Goal: Task Accomplishment & Management: Use online tool/utility

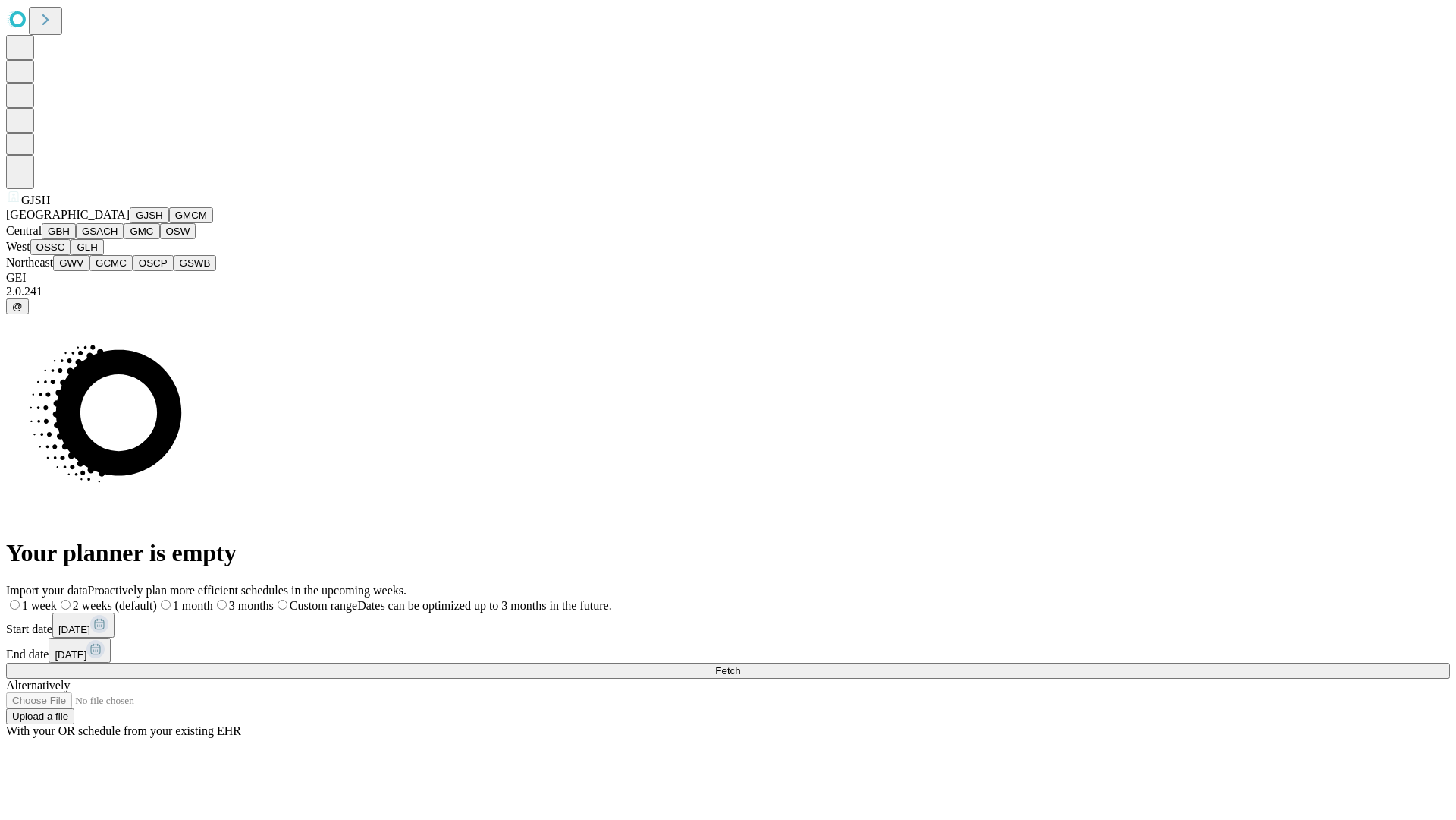
click at [130, 223] on button "GJSH" at bounding box center [149, 214] width 39 height 16
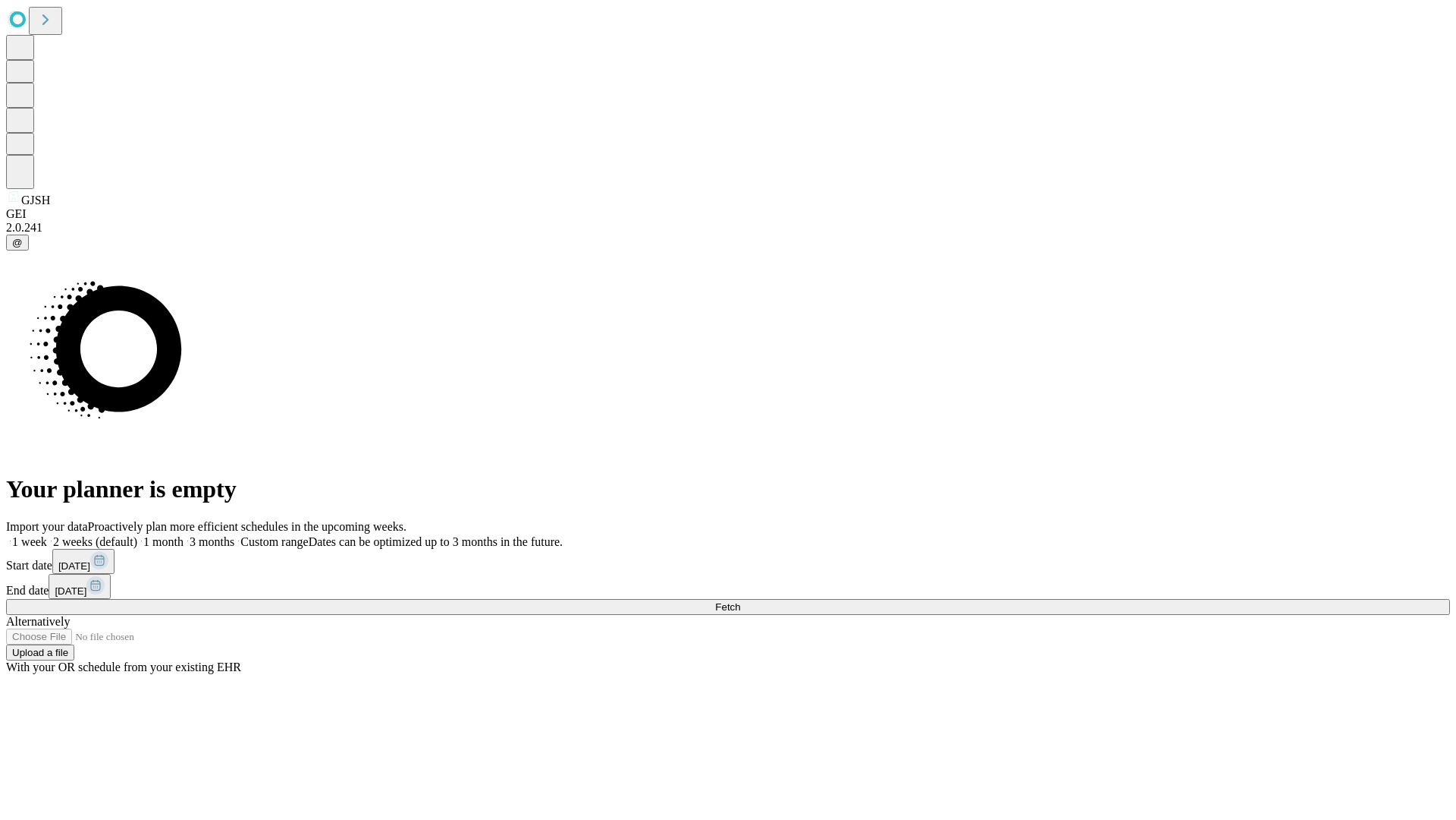
click at [137, 535] on label "2 weeks (default)" at bounding box center [92, 541] width 90 height 13
click at [740, 601] on span "Fetch" at bounding box center [728, 607] width 25 height 12
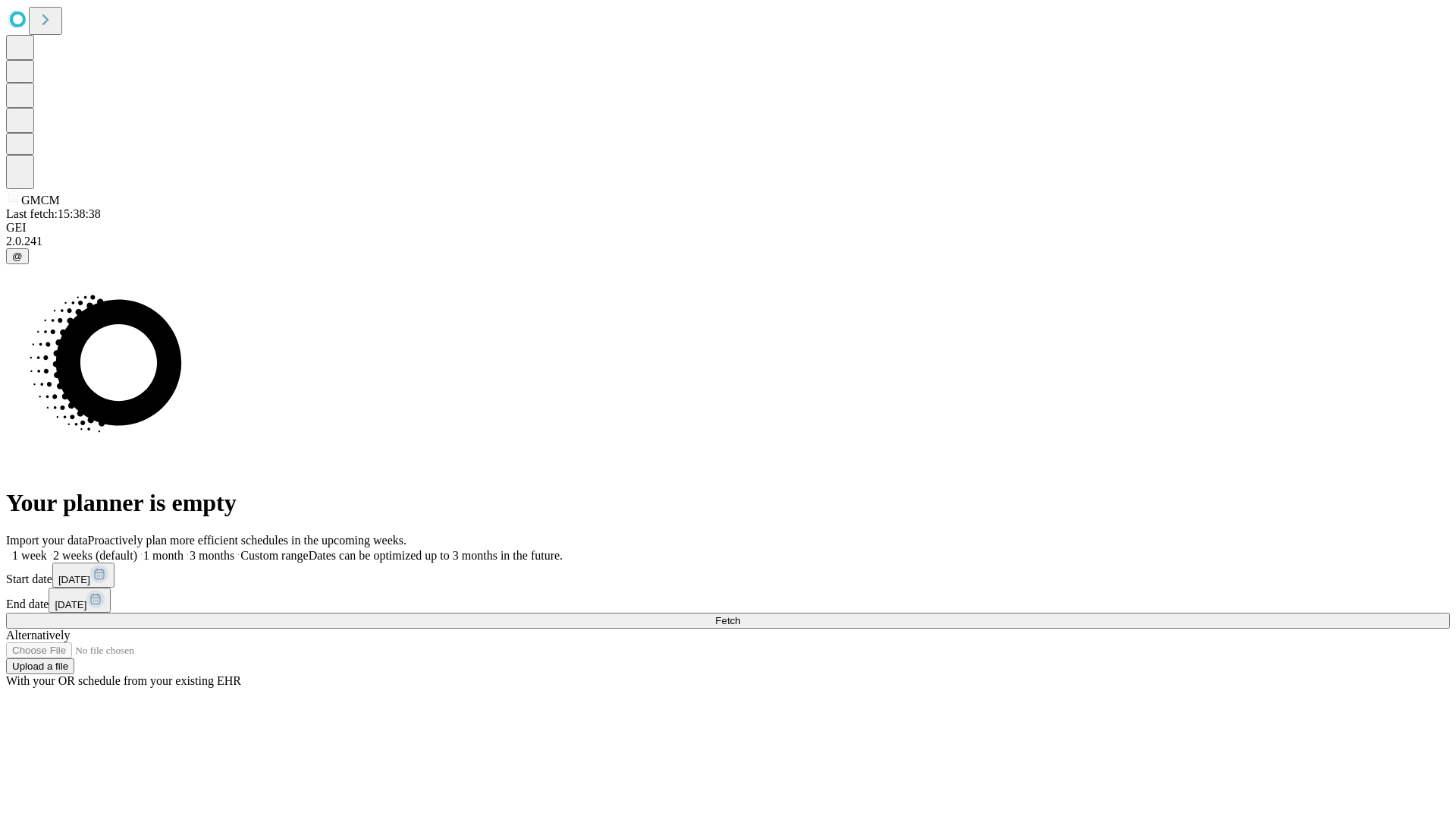
click at [137, 549] on label "2 weeks (default)" at bounding box center [92, 555] width 90 height 13
click at [740, 615] on span "Fetch" at bounding box center [728, 620] width 25 height 12
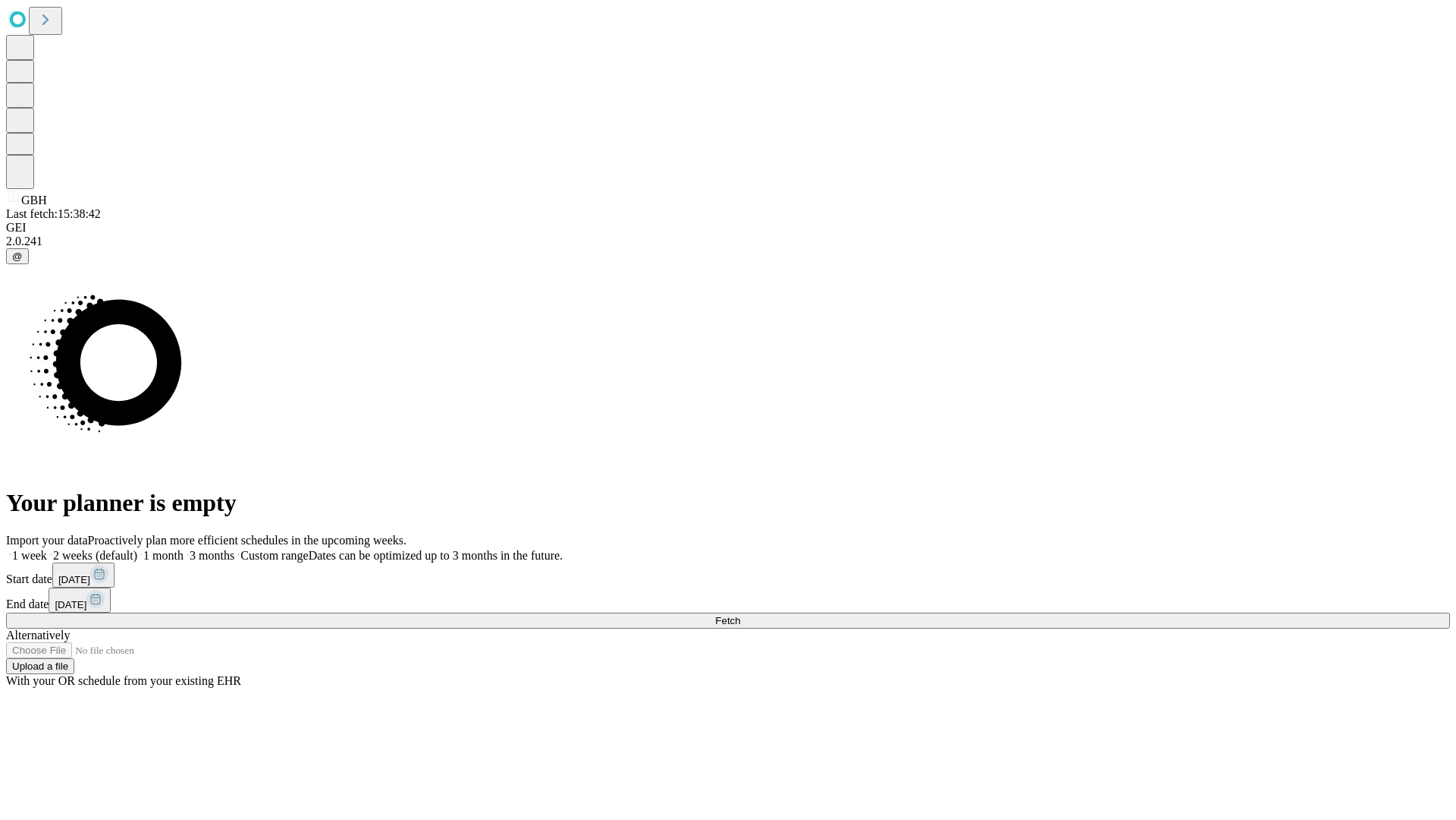
click at [137, 549] on label "2 weeks (default)" at bounding box center [92, 555] width 90 height 13
click at [740, 615] on span "Fetch" at bounding box center [728, 620] width 25 height 12
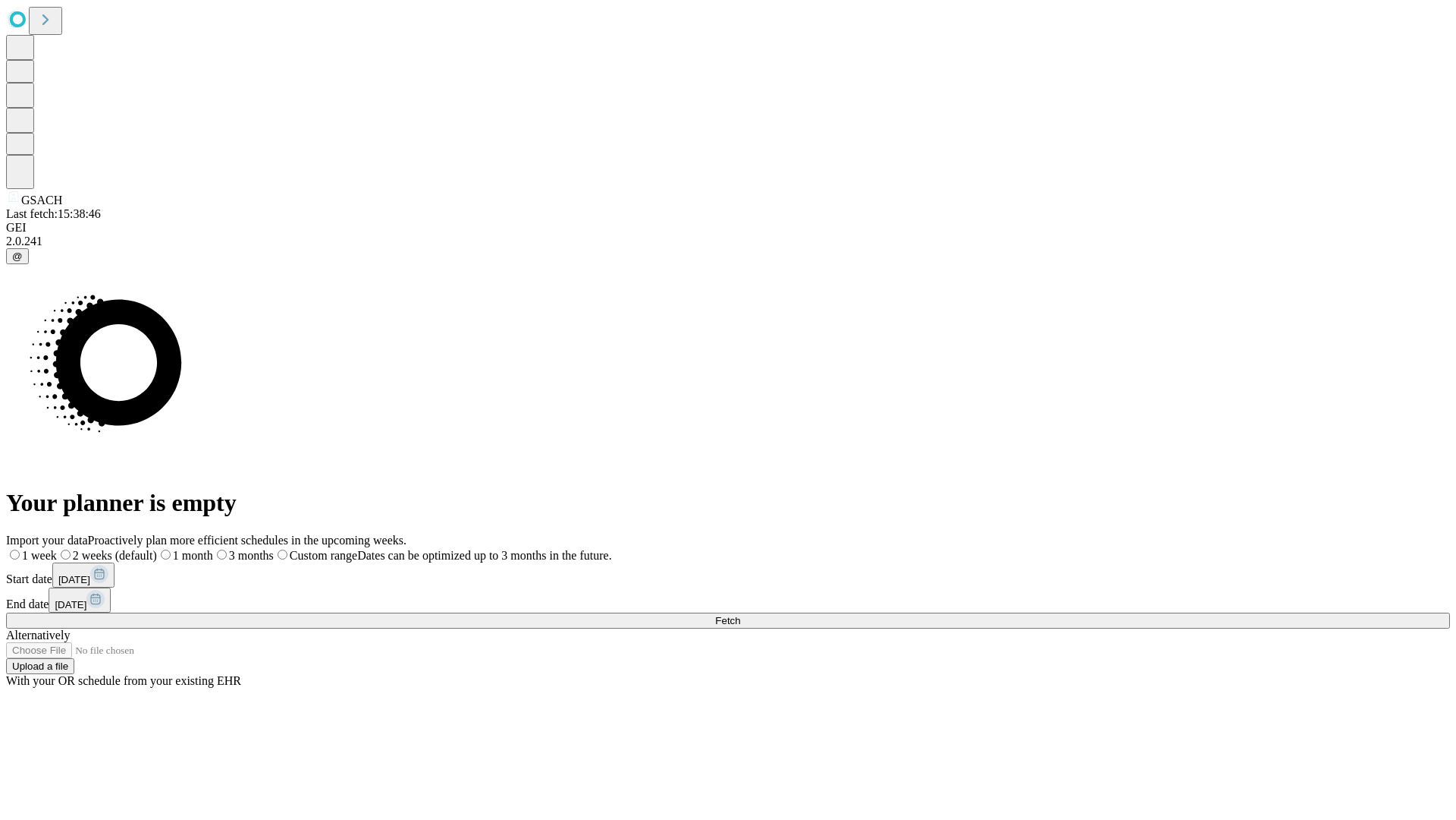
click at [157, 549] on label "2 weeks (default)" at bounding box center [107, 555] width 100 height 13
click at [740, 615] on span "Fetch" at bounding box center [728, 620] width 25 height 12
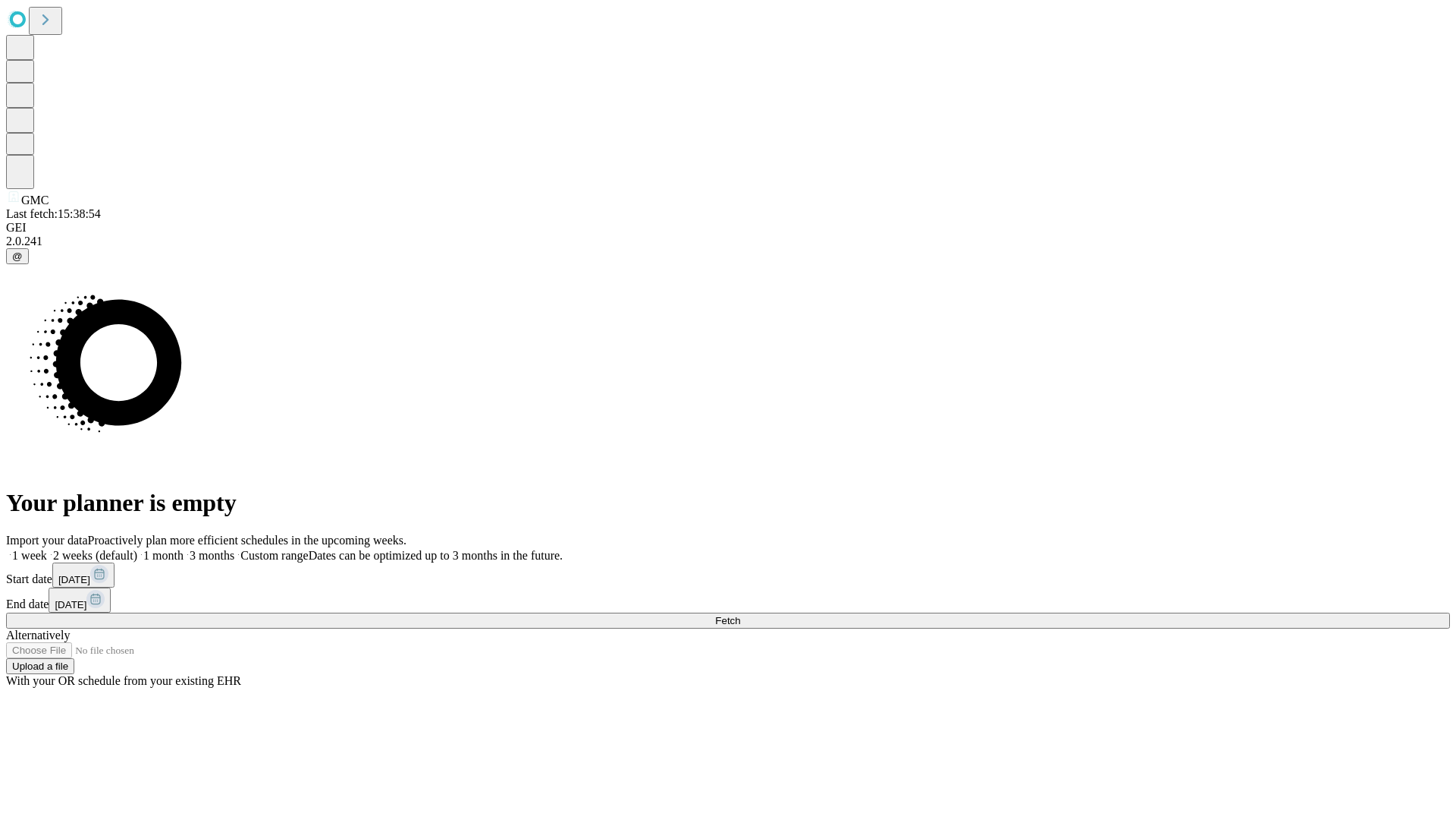
click at [137, 549] on label "2 weeks (default)" at bounding box center [92, 555] width 90 height 13
click at [740, 615] on span "Fetch" at bounding box center [728, 620] width 25 height 12
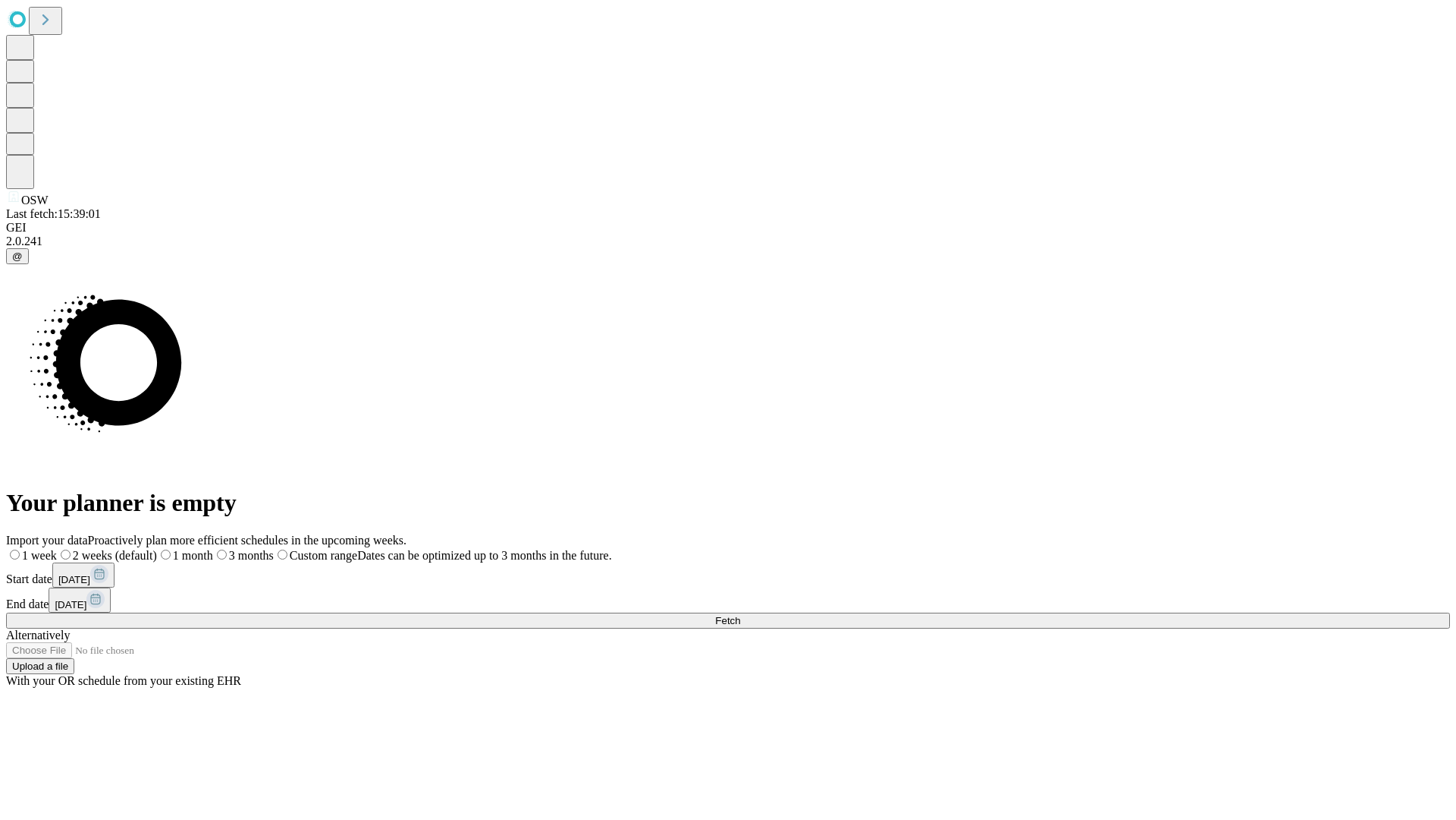
click at [740, 615] on span "Fetch" at bounding box center [728, 620] width 25 height 12
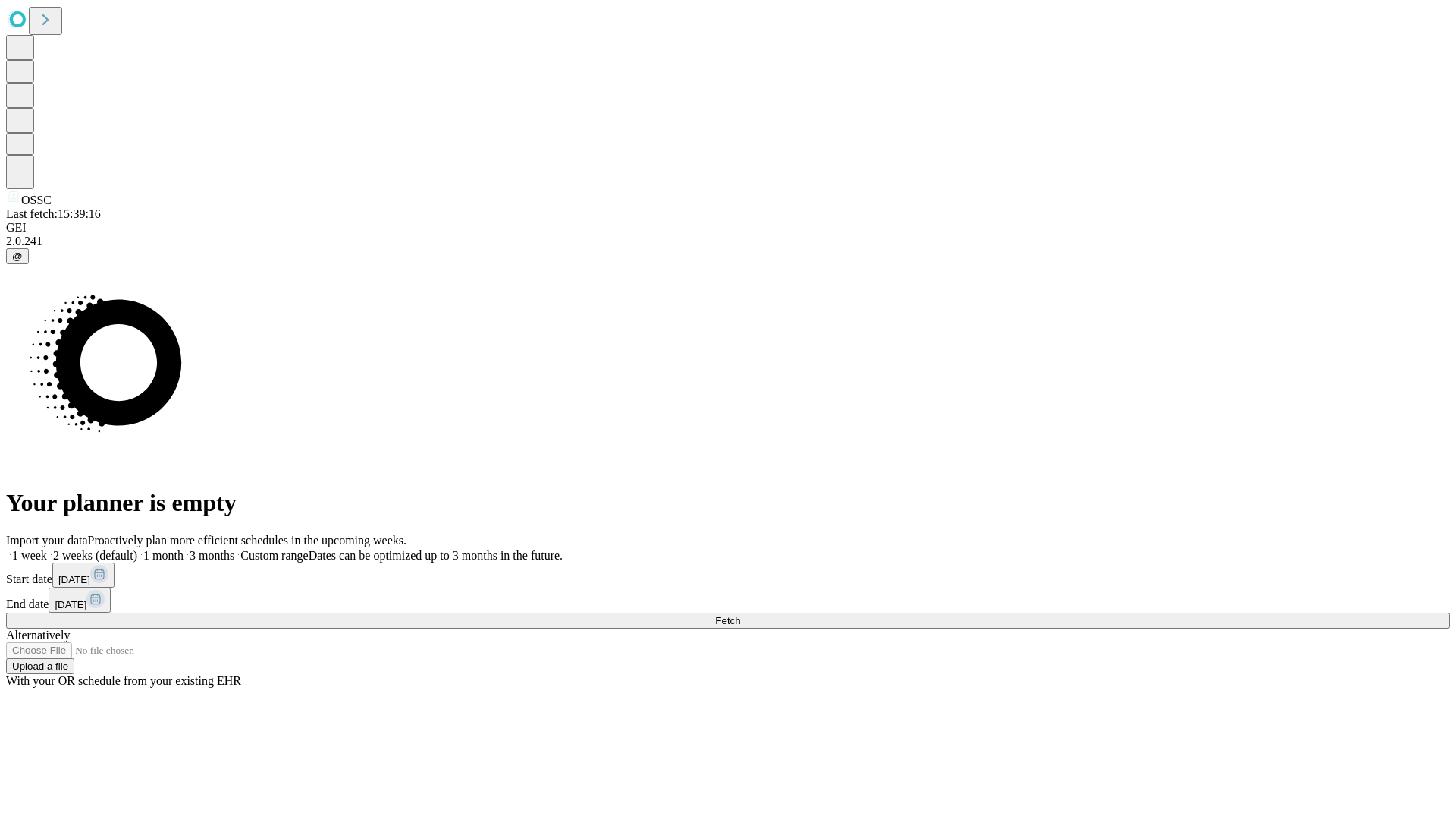
click at [137, 549] on label "2 weeks (default)" at bounding box center [92, 555] width 90 height 13
click at [740, 615] on span "Fetch" at bounding box center [728, 620] width 25 height 12
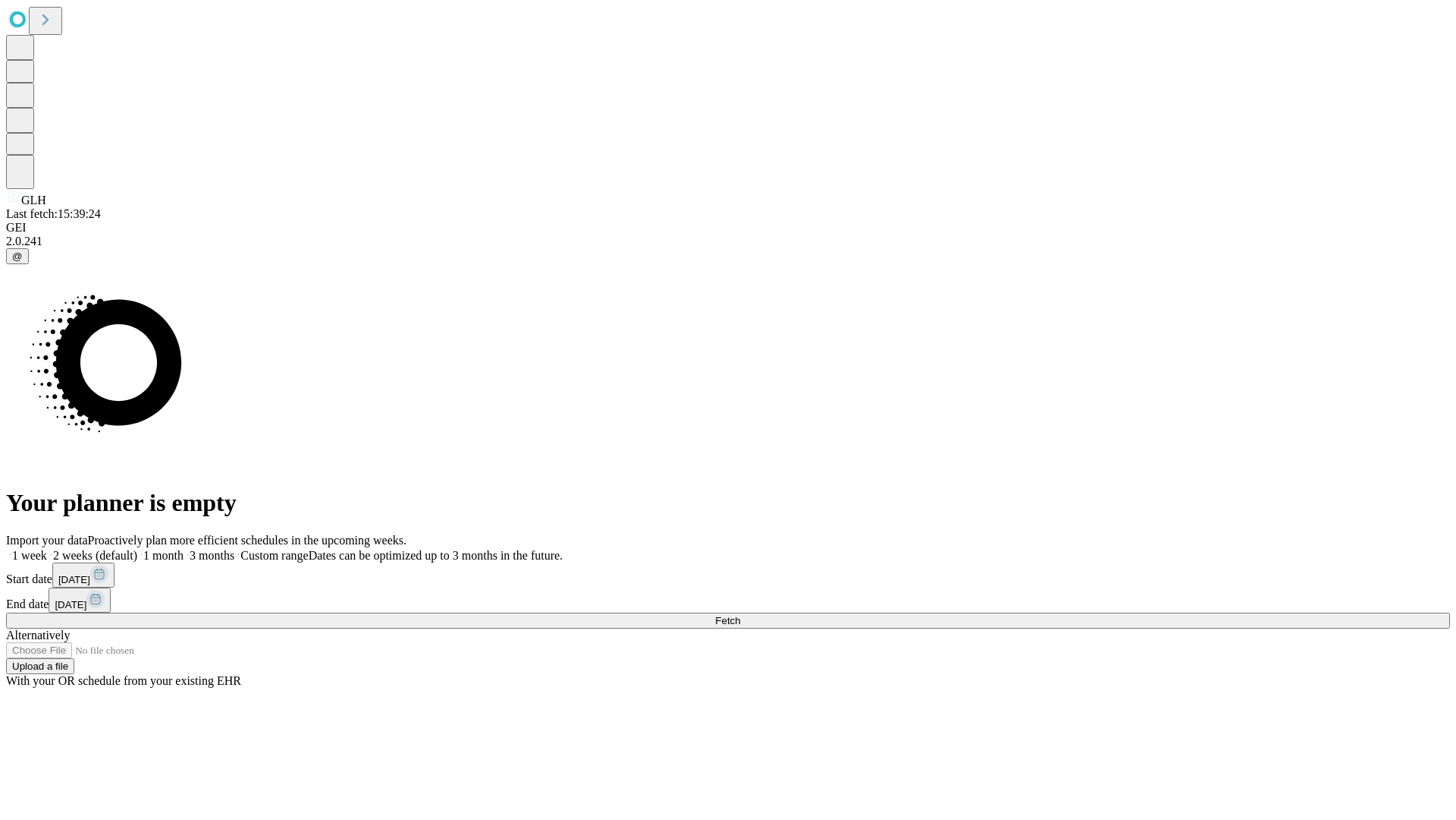
click at [740, 615] on span "Fetch" at bounding box center [728, 620] width 25 height 12
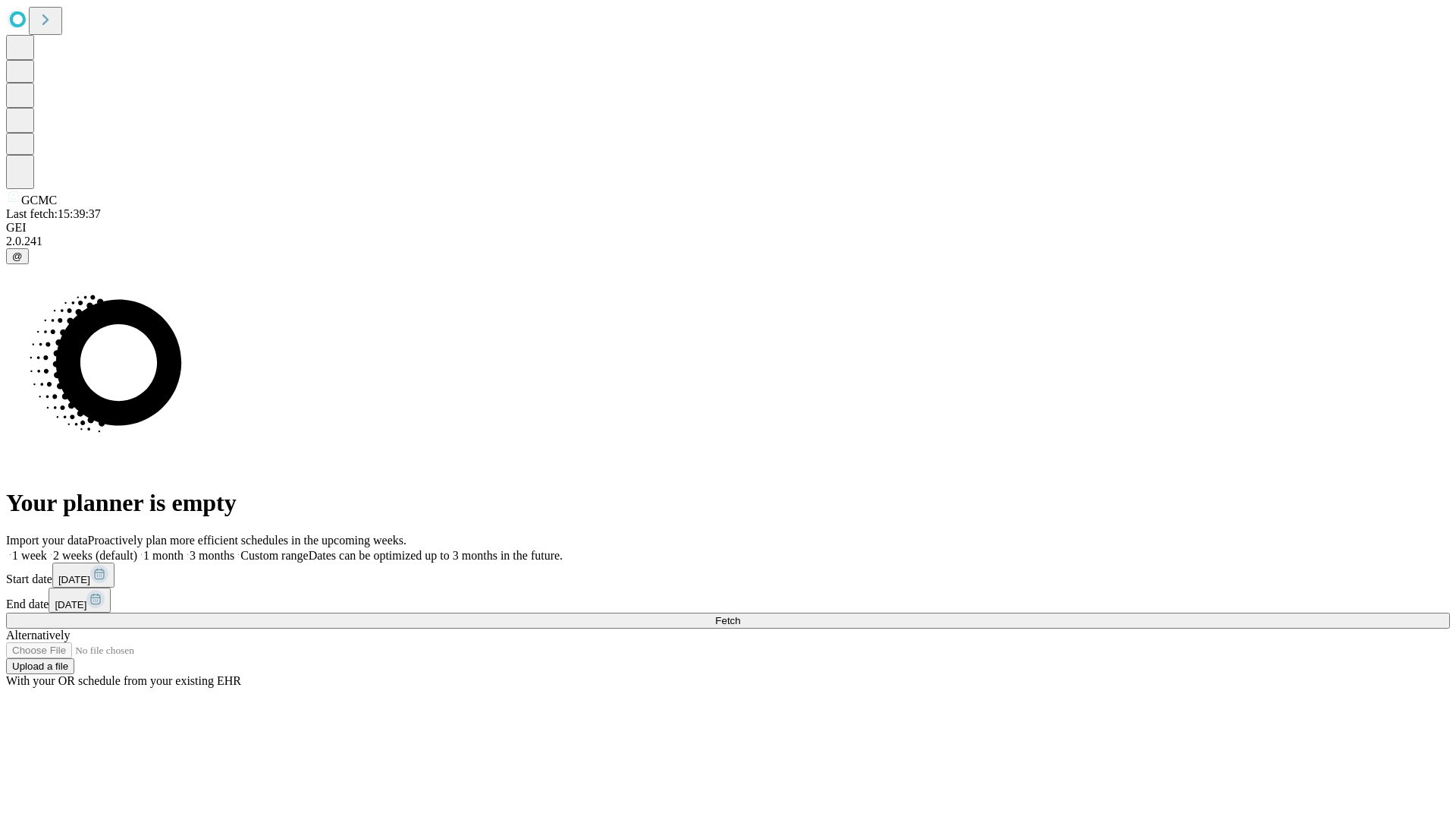
click at [740, 615] on span "Fetch" at bounding box center [728, 620] width 25 height 12
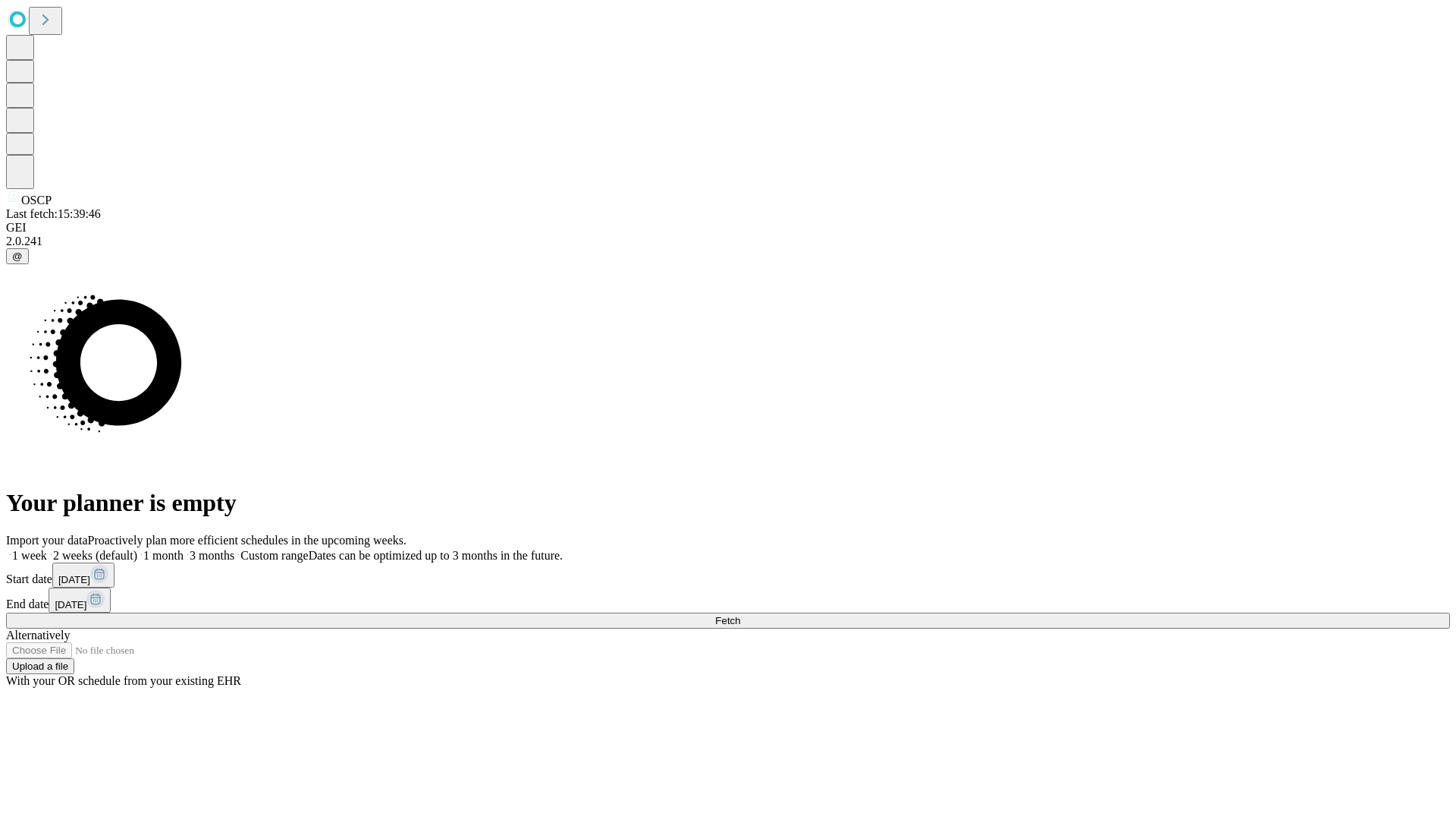
click at [137, 549] on label "2 weeks (default)" at bounding box center [92, 555] width 90 height 13
click at [740, 615] on span "Fetch" at bounding box center [728, 620] width 25 height 12
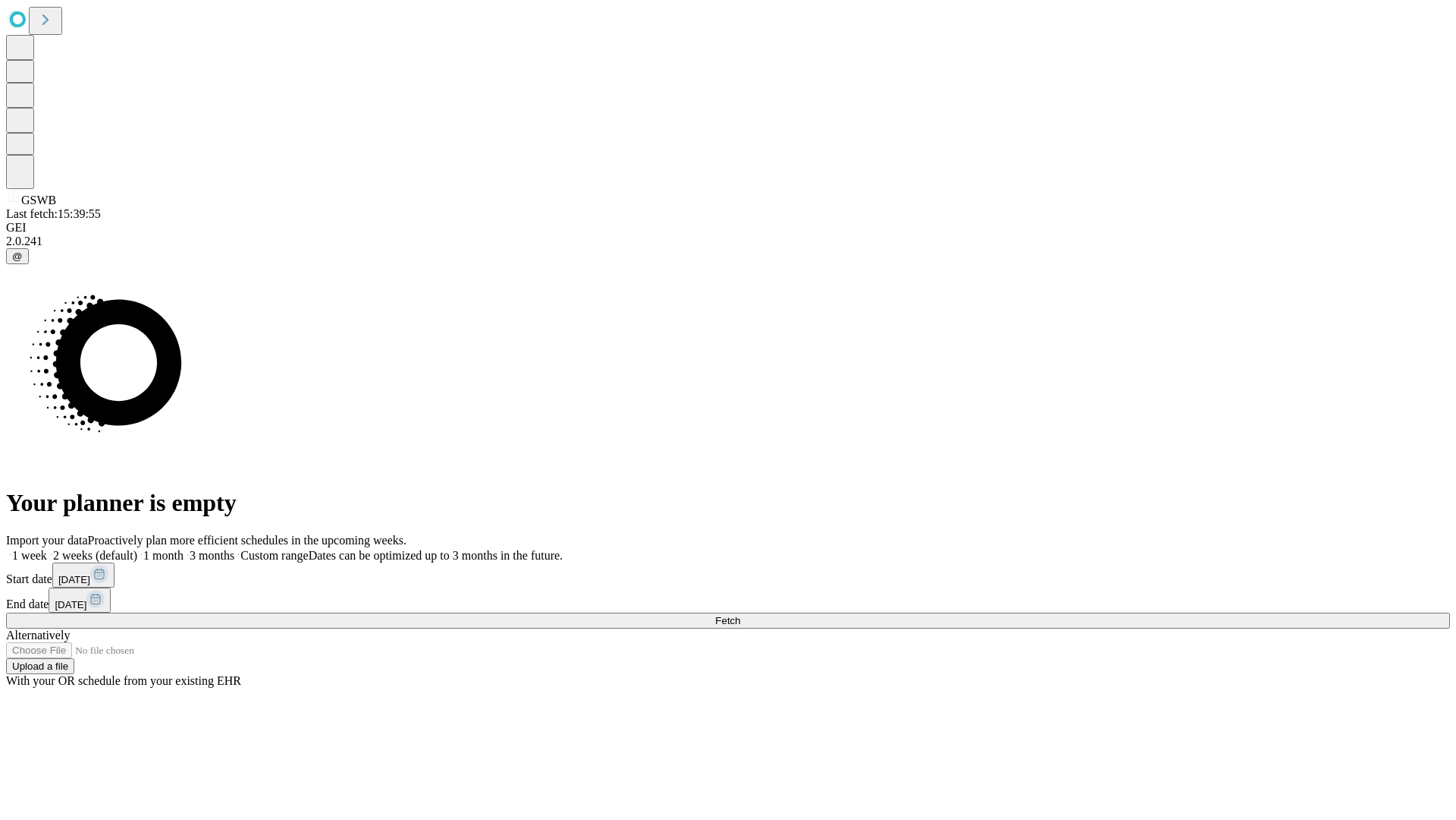
click at [137, 549] on label "2 weeks (default)" at bounding box center [92, 555] width 90 height 13
click at [740, 615] on span "Fetch" at bounding box center [728, 620] width 25 height 12
